Goal: Communication & Community: Answer question/provide support

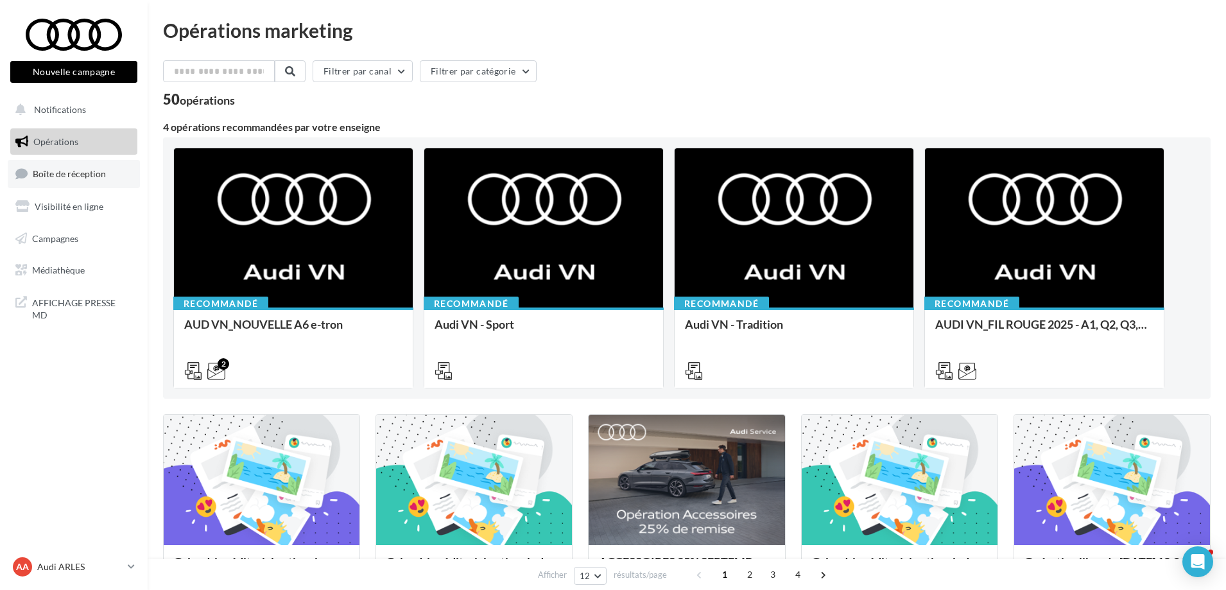
click at [56, 174] on span "Boîte de réception" at bounding box center [69, 173] width 73 height 11
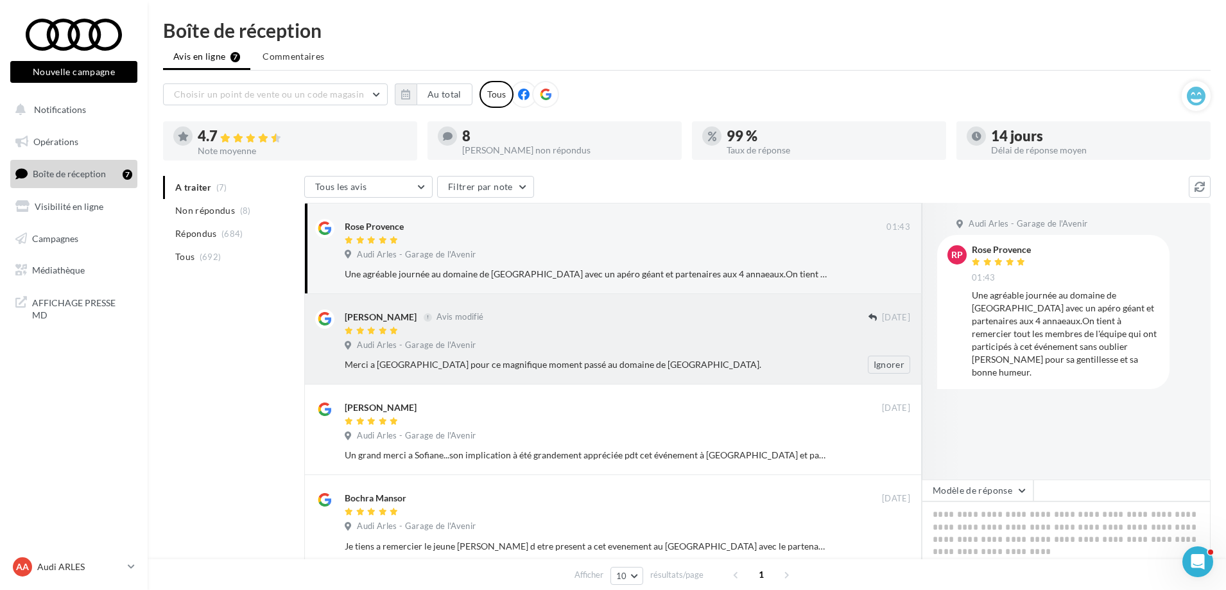
click at [653, 338] on div "[PERSON_NAME] Avis modifié [DATE] Audi Arles - Garage de l'Avenir Merci a [GEOG…" at bounding box center [627, 341] width 565 height 64
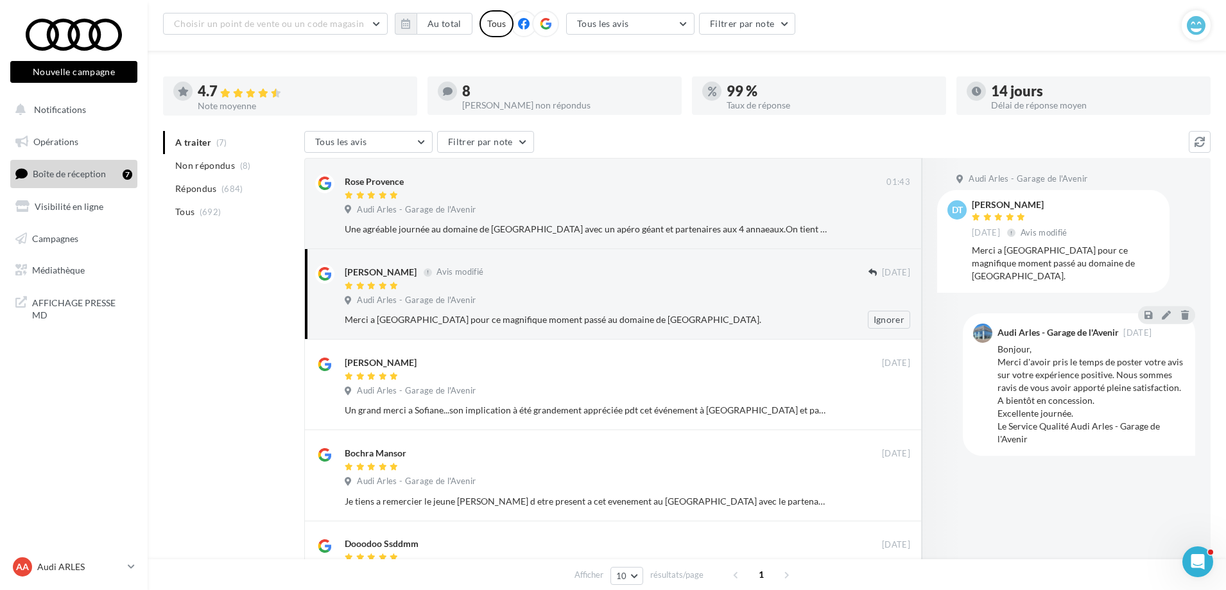
scroll to position [192, 0]
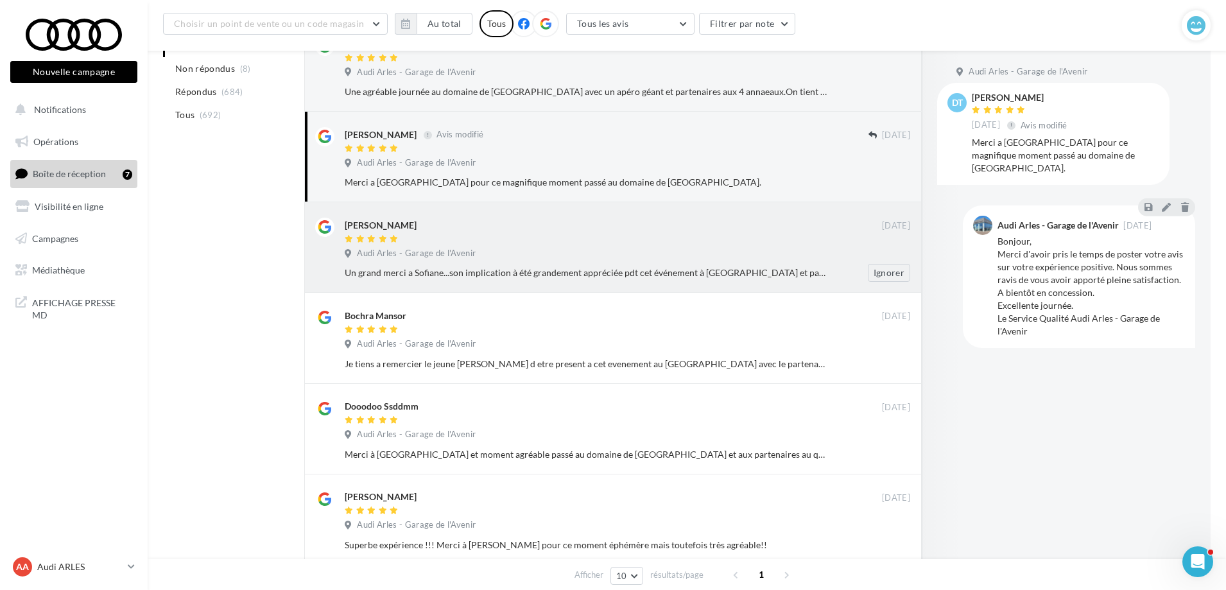
click at [671, 252] on div "Audi Arles - Garage de l'Avenir" at bounding box center [627, 255] width 565 height 14
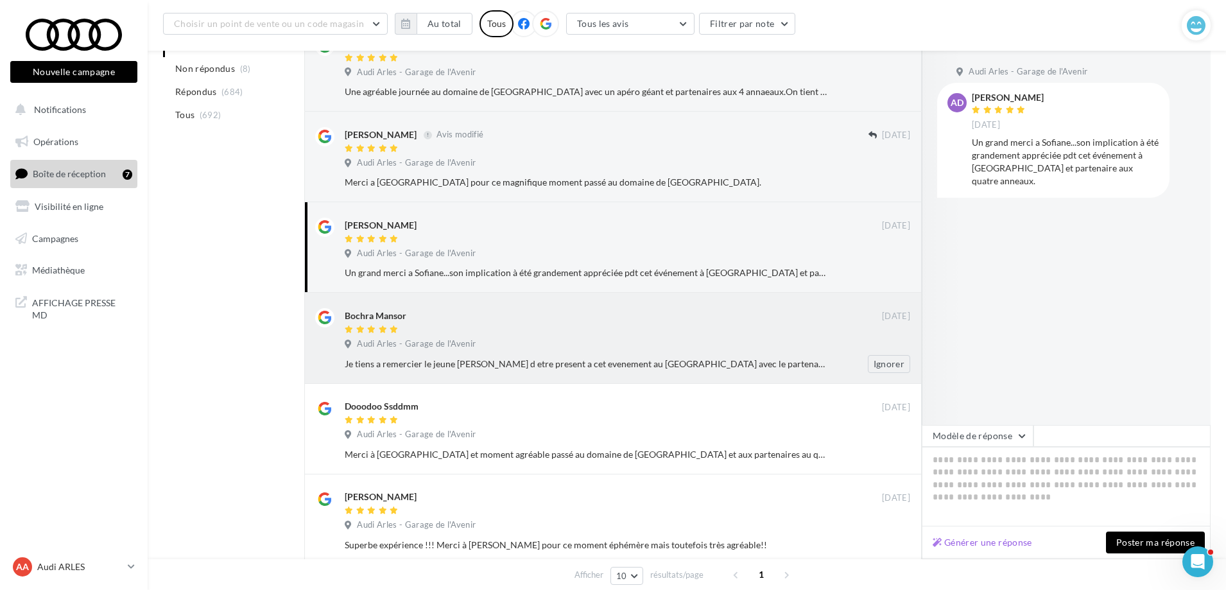
click at [661, 327] on div at bounding box center [613, 330] width 537 height 11
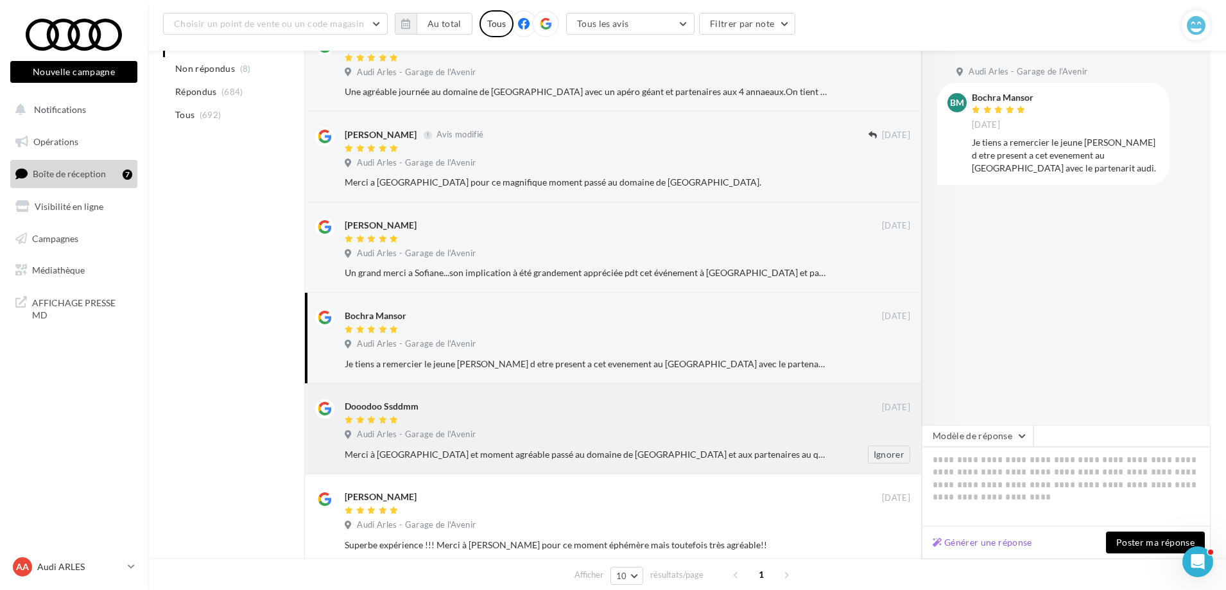
click at [657, 416] on div at bounding box center [613, 420] width 537 height 11
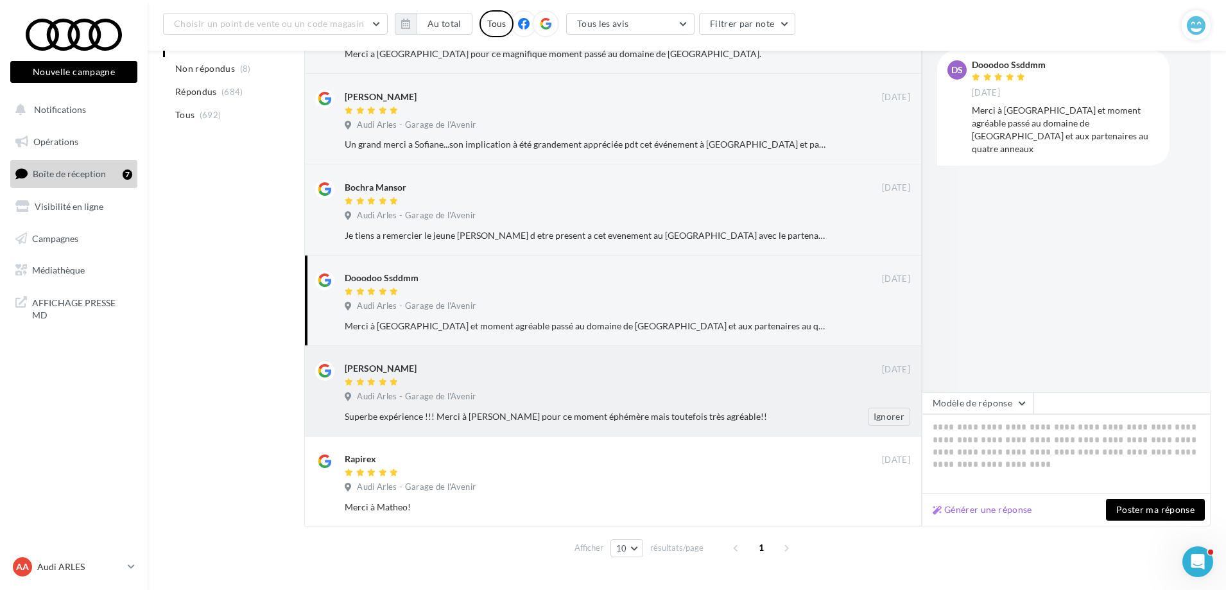
click at [675, 391] on div "Audi Arles - Garage de l'Avenir" at bounding box center [627, 398] width 565 height 14
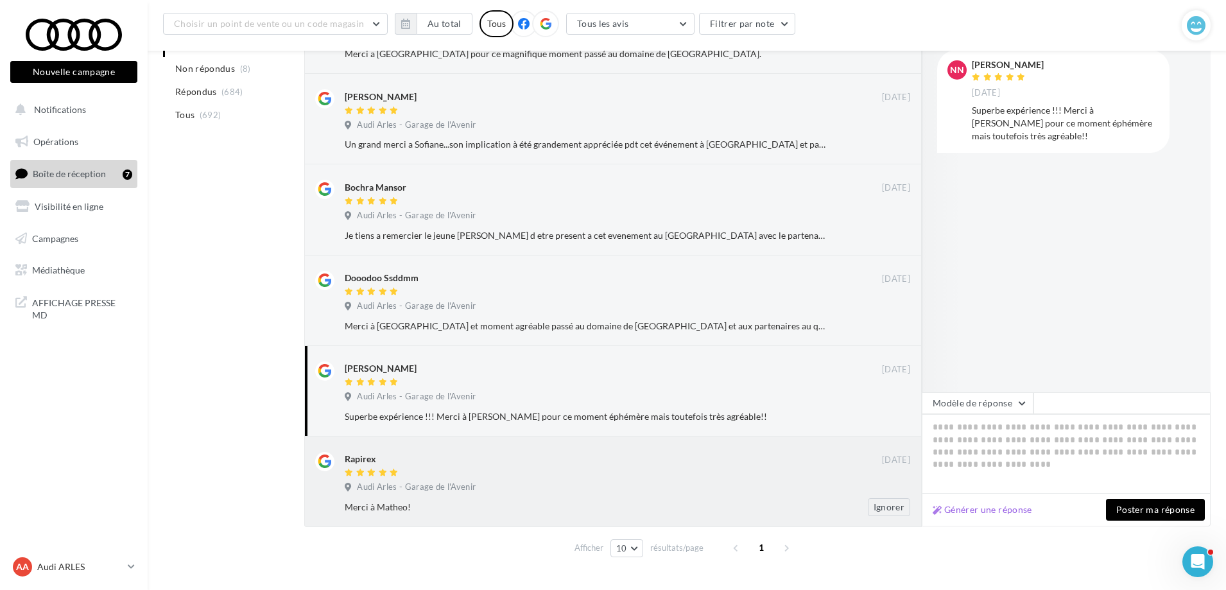
click at [651, 499] on div "Merci à Matheo! Ignorer" at bounding box center [633, 507] width 576 height 18
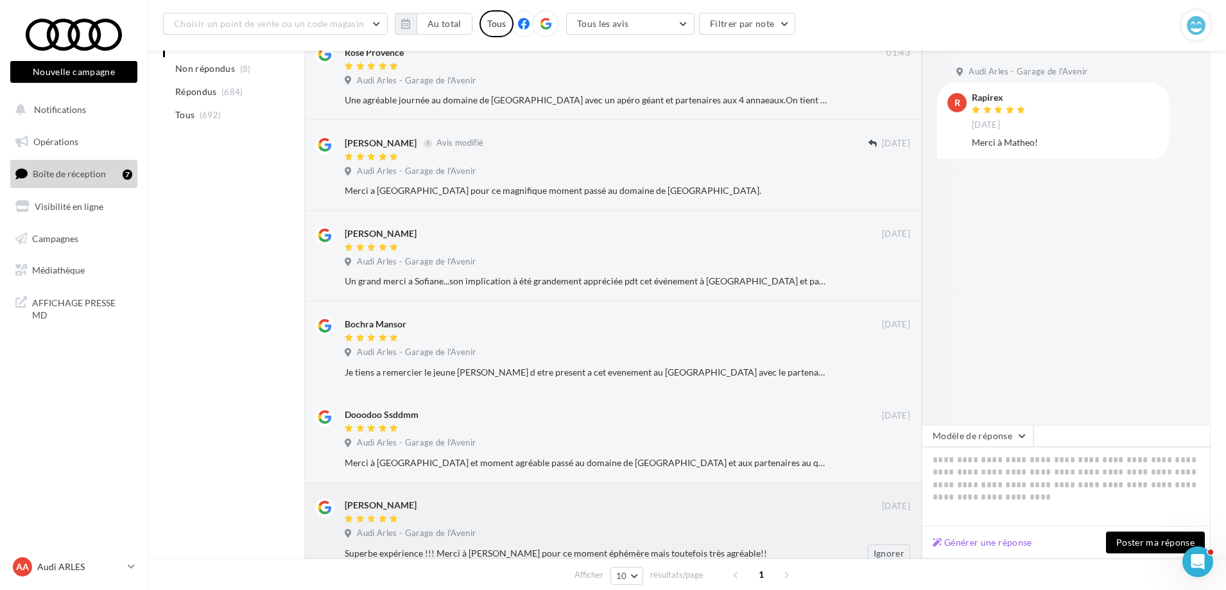
scroll to position [92, 0]
